Goal: Information Seeking & Learning: Find contact information

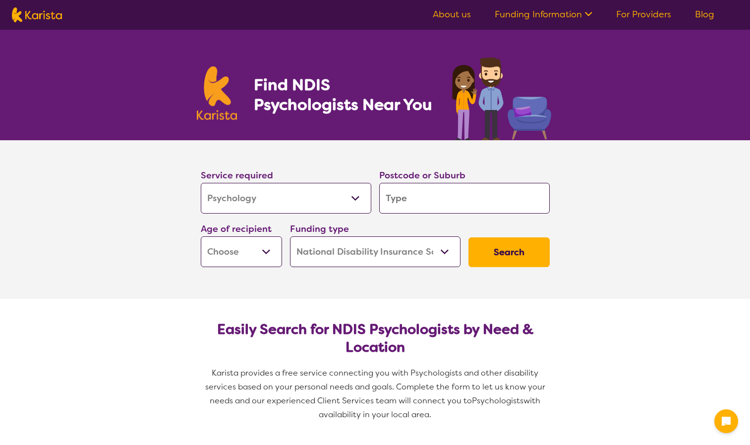
select select "Psychology"
select select "NDIS"
select select "Psychology"
select select "NDIS"
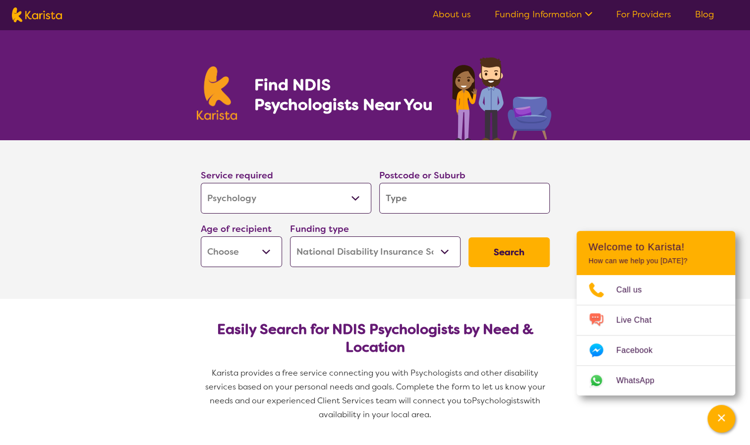
click at [429, 203] on input "search" at bounding box center [464, 198] width 171 height 31
type input "5"
type input "51"
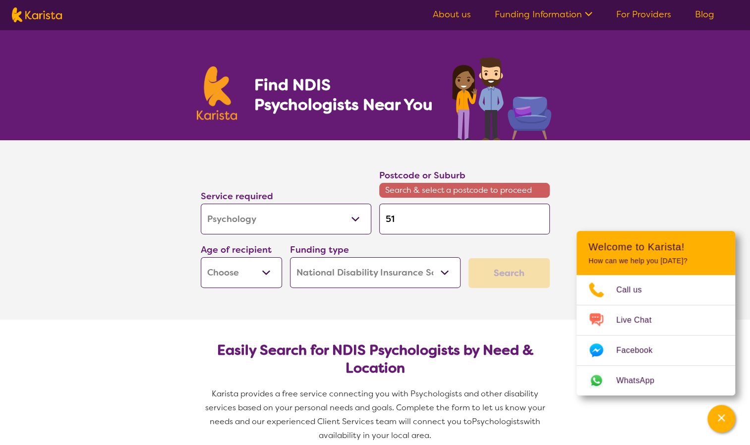
type input "511"
type input "5113"
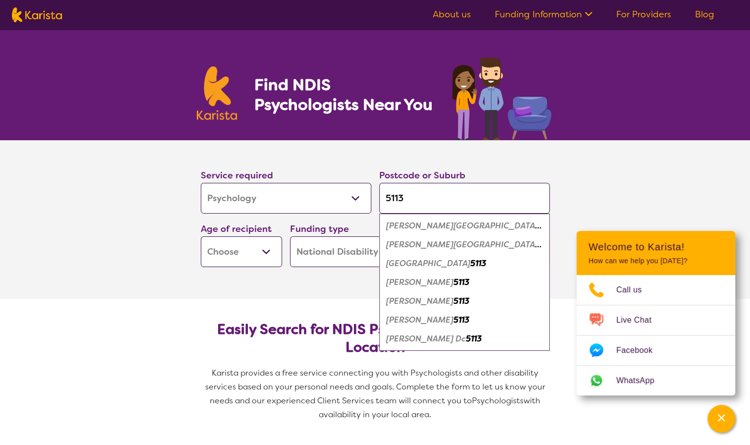
type input "5113"
click at [432, 223] on em "[PERSON_NAME][GEOGRAPHIC_DATA]" at bounding box center [463, 226] width 155 height 10
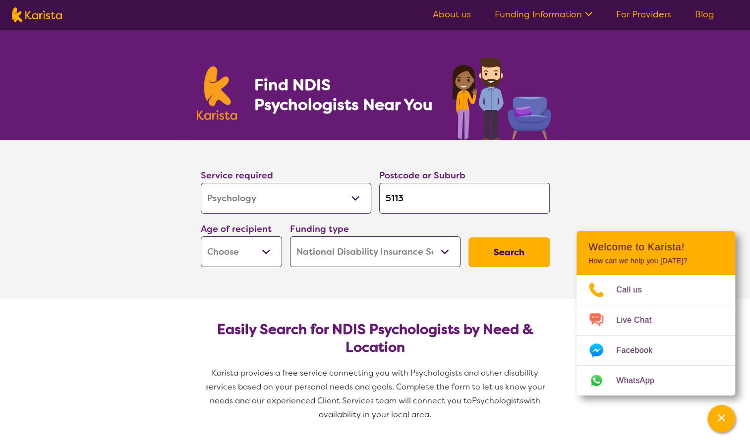
click at [271, 244] on select "Early Childhood - 0 to 9 Child - 10 to 11 Adolescent - 12 to 17 Adult - 18 to 6…" at bounding box center [241, 251] width 81 height 31
select select "AD"
click at [201, 236] on select "Early Childhood - 0 to 9 Child - 10 to 11 Adolescent - 12 to 17 Adult - 18 to 6…" at bounding box center [241, 251] width 81 height 31
select select "AD"
click at [497, 256] on button "Search" at bounding box center [508, 252] width 81 height 30
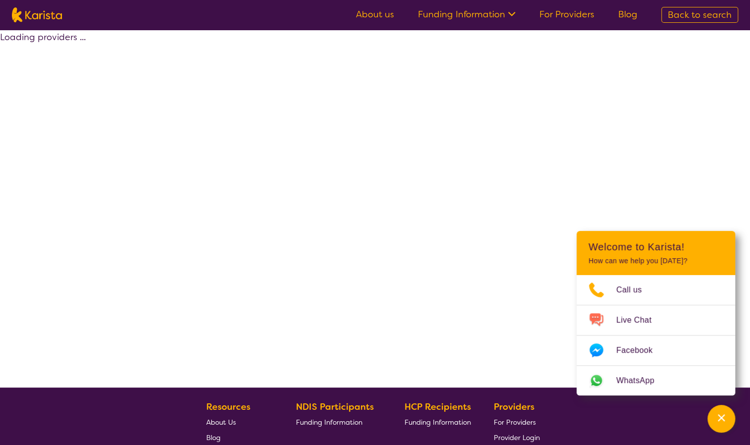
select select "by_score"
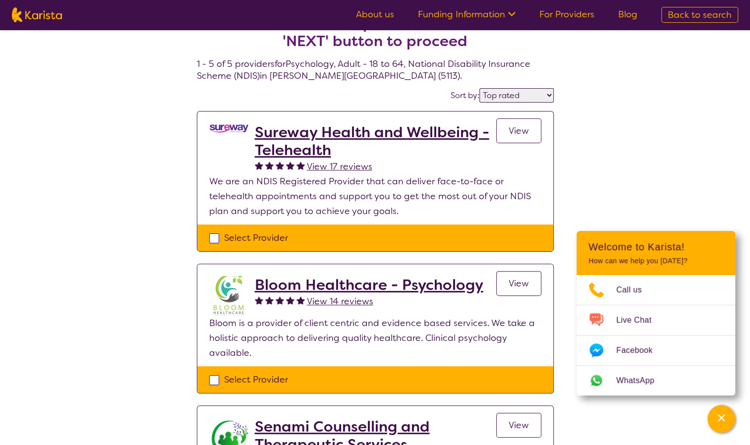
scroll to position [26, 0]
